Goal: Information Seeking & Learning: Learn about a topic

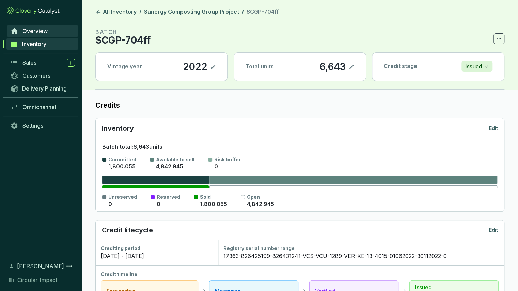
click at [39, 29] on span "Overview" at bounding box center [34, 31] width 25 height 7
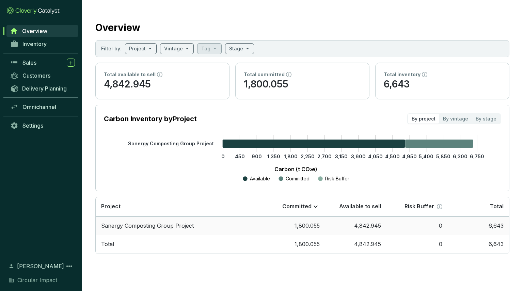
click at [166, 227] on td "Sanergy Composting Group Project" at bounding box center [180, 225] width 168 height 19
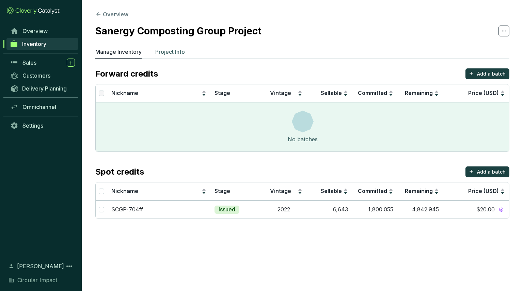
click at [162, 51] on p "Project Info" at bounding box center [170, 52] width 30 height 8
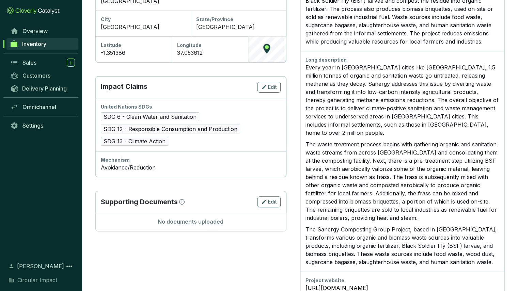
scroll to position [275, 0]
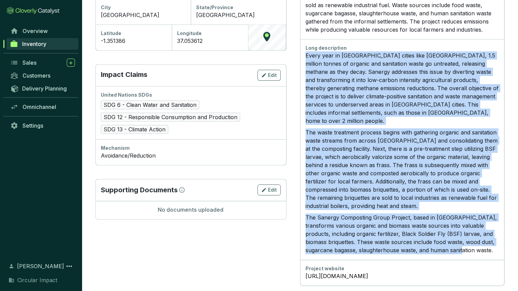
drag, startPoint x: 494, startPoint y: 241, endPoint x: 304, endPoint y: 52, distance: 268.3
click at [304, 52] on div "Long description Every year in [GEOGRAPHIC_DATA] cities like [GEOGRAPHIC_DATA],…" at bounding box center [402, 149] width 204 height 221
copy div "Every year in [GEOGRAPHIC_DATA] cities like [GEOGRAPHIC_DATA], 1.5 million tonn…"
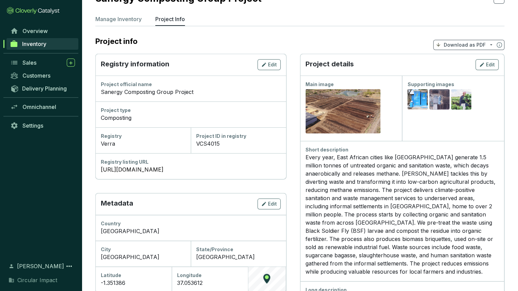
scroll to position [0, 0]
